Goal: Contribute content

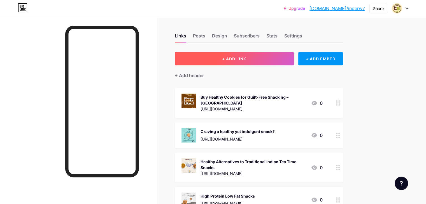
click at [281, 55] on button "+ ADD LINK" at bounding box center [234, 58] width 119 height 13
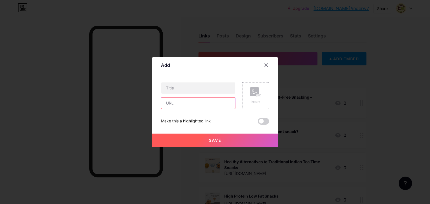
click at [188, 106] on input "text" at bounding box center [198, 103] width 74 height 11
paste input "[URL][DOMAIN_NAME]"
type input "[URL][DOMAIN_NAME]"
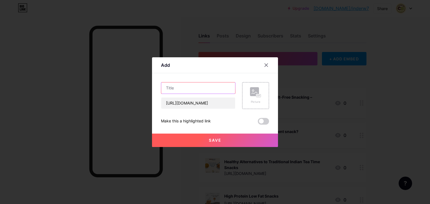
click at [197, 86] on input "text" at bounding box center [198, 88] width 74 height 11
paste input "High Protein Sugar-Free Snacks | Free Healthy Eating PDF"
type input "High Protein Sugar-Free Snacks | Free Healthy Eating PDF"
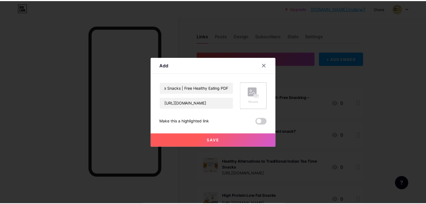
scroll to position [0, 0]
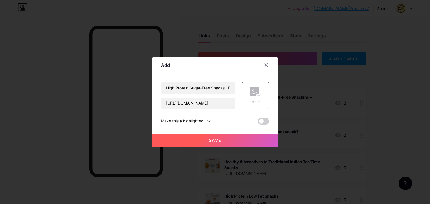
click at [210, 140] on span "Save" at bounding box center [215, 140] width 13 height 5
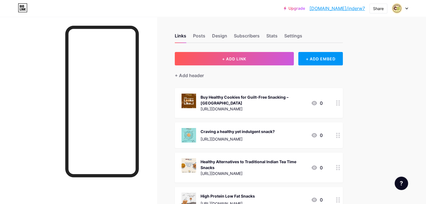
click at [351, 7] on link "[DOMAIN_NAME]/inderw7" at bounding box center [336, 8] width 55 height 7
